Goal: Task Accomplishment & Management: Use online tool/utility

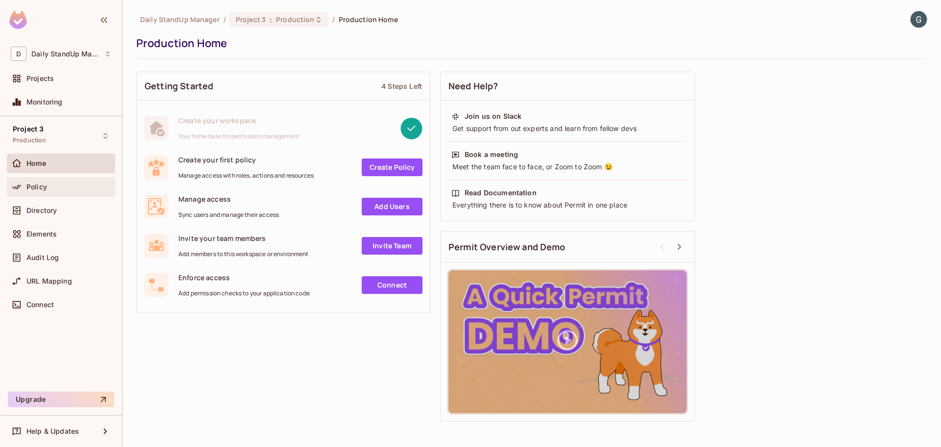
click at [37, 192] on div "Policy" at bounding box center [61, 187] width 101 height 12
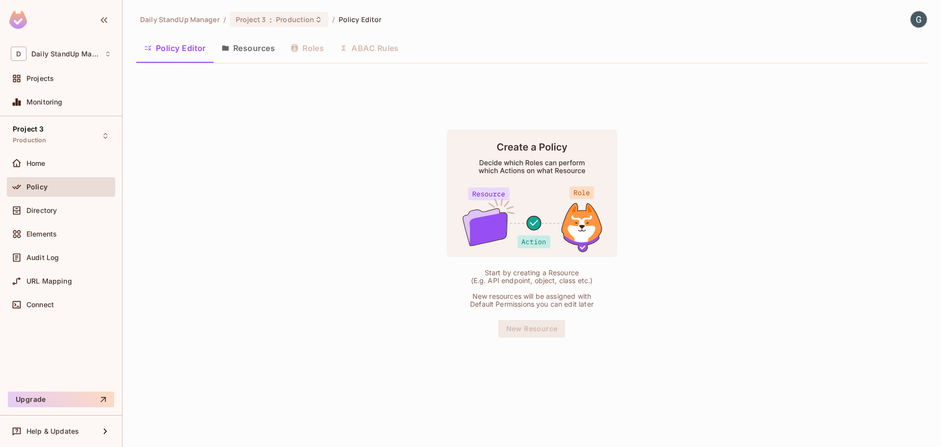
click at [241, 42] on button "Resources" at bounding box center [248, 48] width 69 height 25
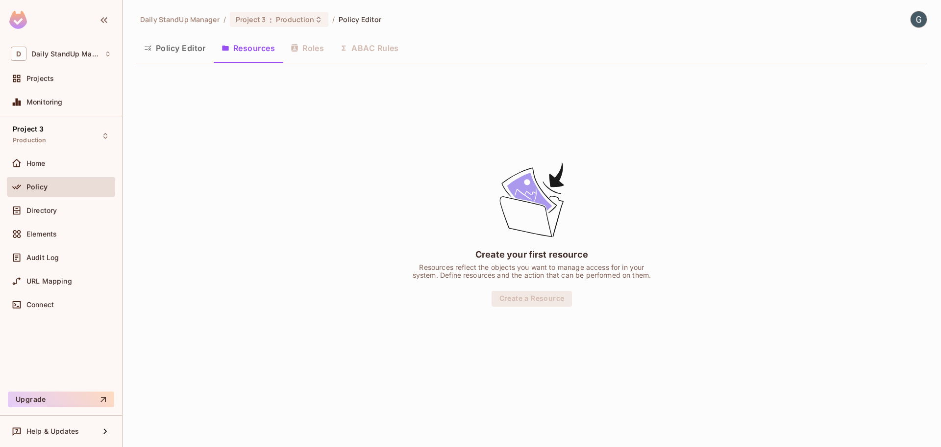
click at [159, 55] on button "Policy Editor" at bounding box center [174, 48] width 77 height 25
